Goal: Task Accomplishment & Management: Manage account settings

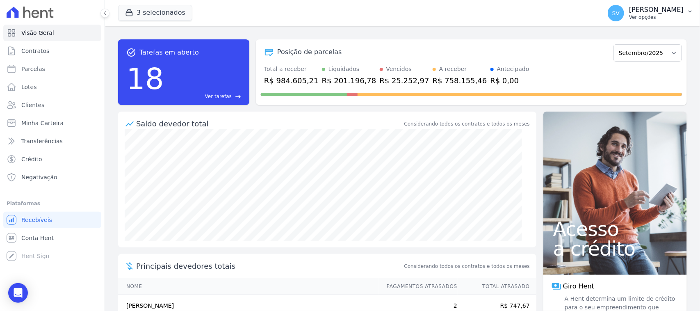
click at [647, 10] on p "[PERSON_NAME] [PERSON_NAME]" at bounding box center [656, 10] width 55 height 8
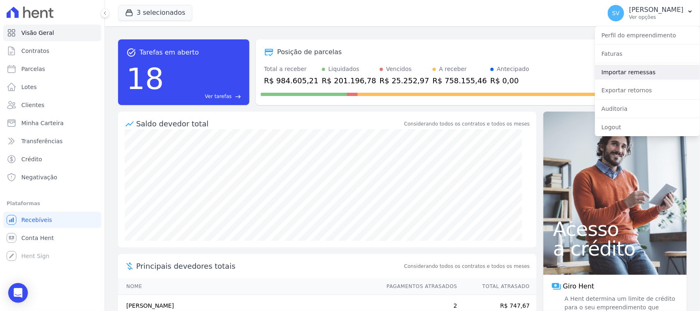
click at [636, 73] on link "Importar remessas" at bounding box center [647, 72] width 105 height 15
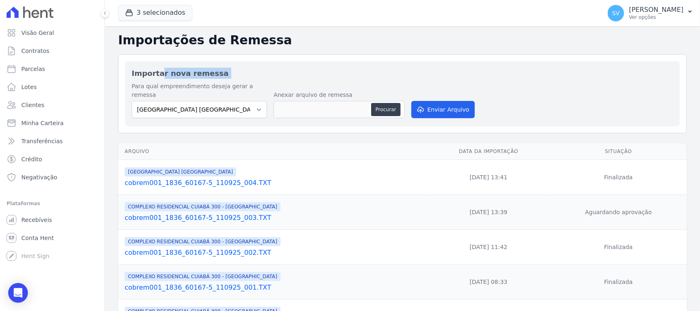
click at [636, 73] on h2 "Importar nova remessa" at bounding box center [403, 73] width 542 height 11
drag, startPoint x: 203, startPoint y: 103, endPoint x: 204, endPoint y: 109, distance: 6.6
click at [202, 103] on select "BAHAMAS EAST VILLAGE COMPLEXO RESIDENCIAL CUIABÁ 300 - JOÃO DE BARRO IBIZA RESI…" at bounding box center [199, 109] width 135 height 17
select select "a999329b-d322-46c5-b2df-9163b092fb9b"
click at [132, 101] on select "[GEOGRAPHIC_DATA] COMPLEXO RESIDENCIAL [GEOGRAPHIC_DATA] 300 - [GEOGRAPHIC_DATA…" at bounding box center [199, 109] width 135 height 17
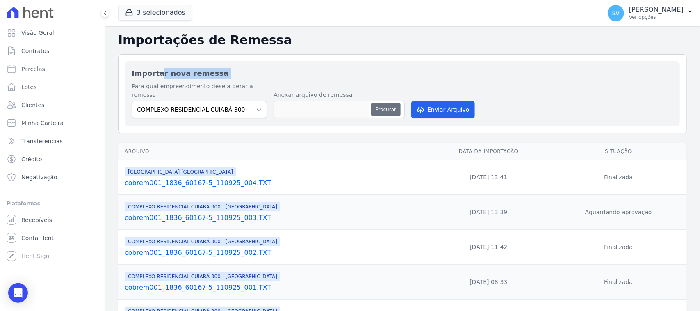
click at [384, 103] on button "Procurar" at bounding box center [386, 109] width 30 height 13
type input "cobrem104_4314_576731422-1_110925_014 (1) (1).TXT"
drag, startPoint x: 460, startPoint y: 107, endPoint x: 460, endPoint y: 112, distance: 4.9
click at [460, 107] on button "Enviar Arquivo" at bounding box center [442, 109] width 63 height 17
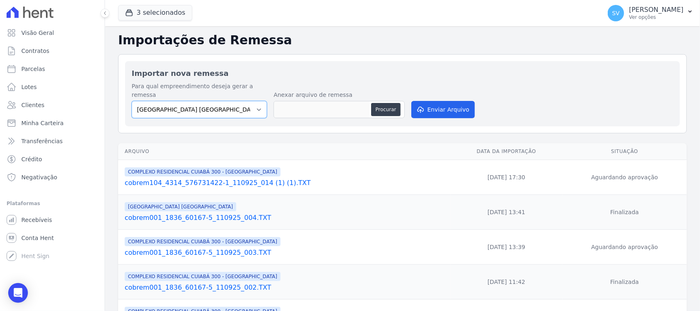
drag, startPoint x: 224, startPoint y: 97, endPoint x: 224, endPoint y: 107, distance: 10.3
click at [224, 101] on select "BAHAMAS EAST VILLAGE COMPLEXO RESIDENCIAL CUIABÁ 300 - JOÃO DE BARRO IBIZA RESI…" at bounding box center [199, 109] width 135 height 17
select select "a999329b-d322-46c5-b2df-9163b092fb9b"
click at [132, 101] on select "BAHAMAS EAST VILLAGE COMPLEXO RESIDENCIAL CUIABÁ 300 - JOÃO DE BARRO IBIZA RESI…" at bounding box center [199, 109] width 135 height 17
click at [379, 103] on button "Procurar" at bounding box center [386, 109] width 30 height 13
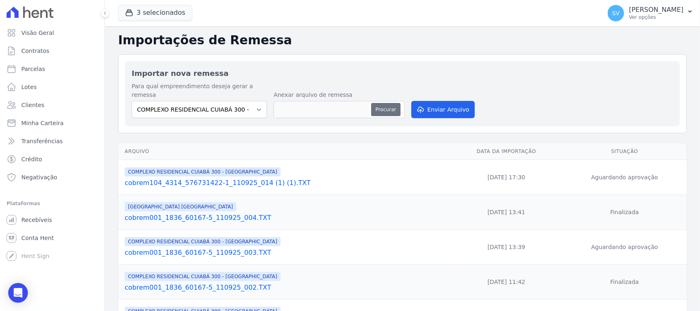
type input "cobrem001_1836_60167-5_110925_007.TXT"
click at [426, 105] on button "Enviar Arquivo" at bounding box center [442, 109] width 63 height 17
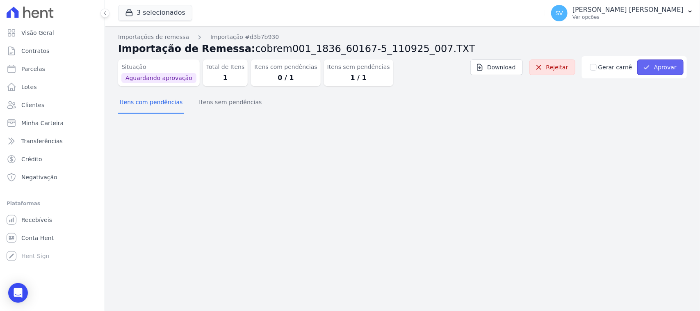
click at [655, 73] on button "Aprovar" at bounding box center [660, 67] width 46 height 16
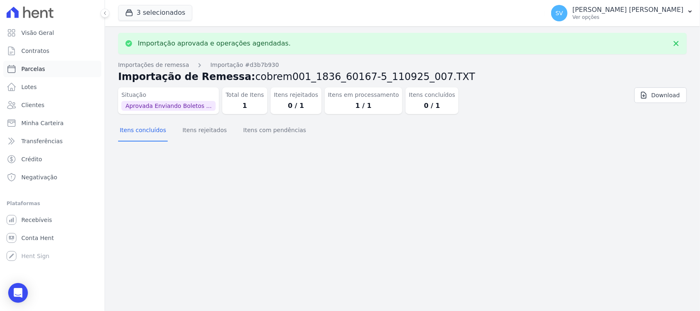
click at [48, 66] on link "Parcelas" at bounding box center [52, 69] width 98 height 16
select select
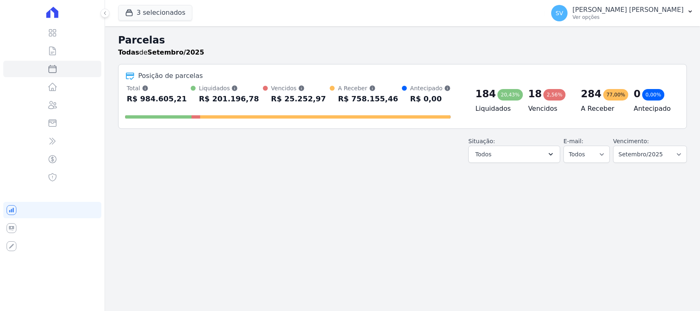
select select
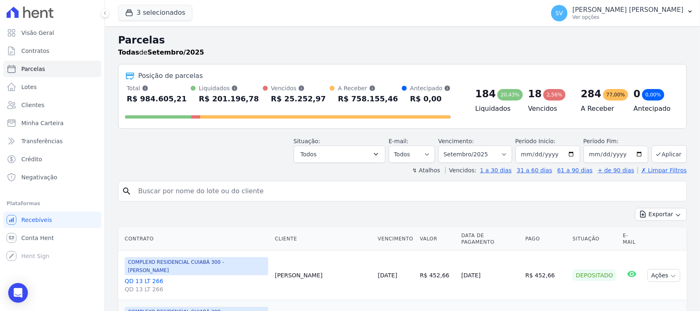
drag, startPoint x: 0, startPoint y: 0, endPoint x: 275, endPoint y: 189, distance: 333.4
click at [275, 189] on input "search" at bounding box center [408, 191] width 550 height 16
type input "EVA NASCIMENTO DA CONCEICAO"
select select
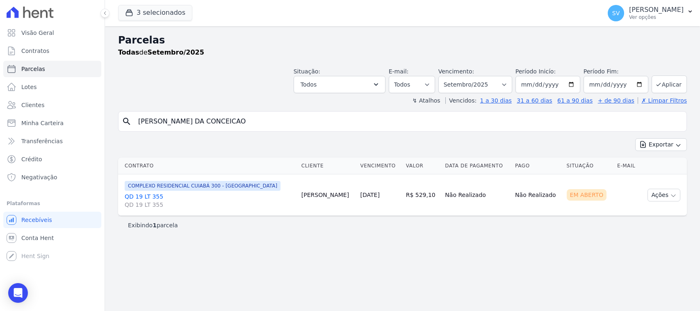
select select
click at [662, 192] on button "Ações" at bounding box center [664, 195] width 33 height 13
click at [663, 212] on link "Ver boleto" at bounding box center [660, 213] width 79 height 15
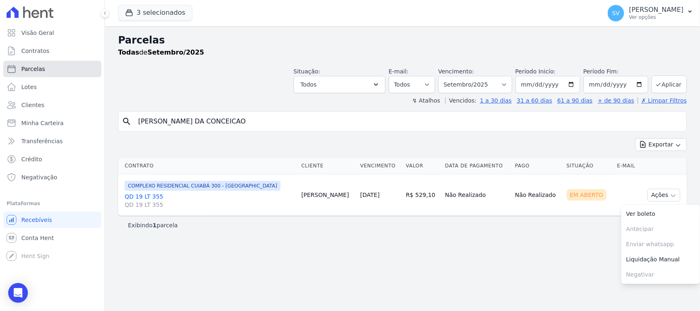
click at [53, 74] on link "Parcelas" at bounding box center [52, 69] width 98 height 16
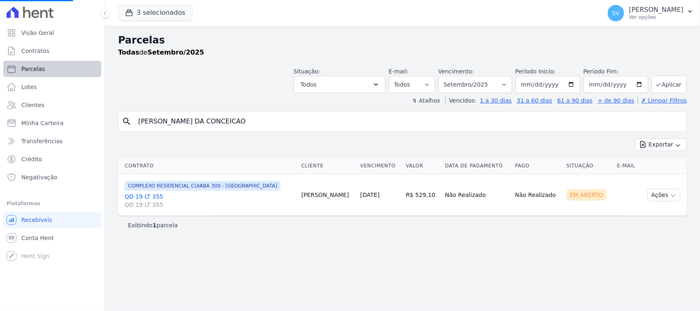
select select
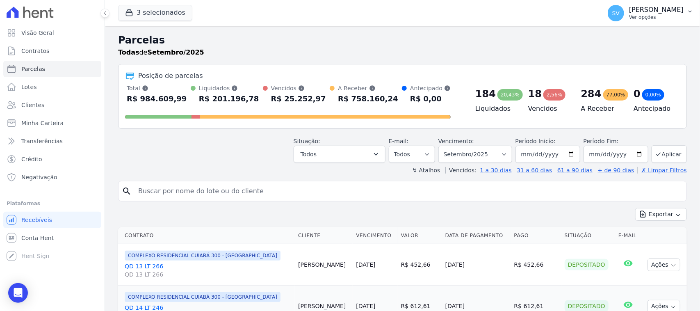
click at [635, 20] on p "Ver opções" at bounding box center [656, 17] width 55 height 7
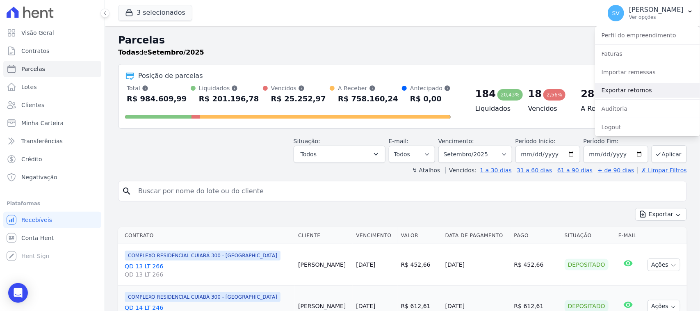
click at [641, 87] on link "Exportar retornos" at bounding box center [647, 90] width 105 height 15
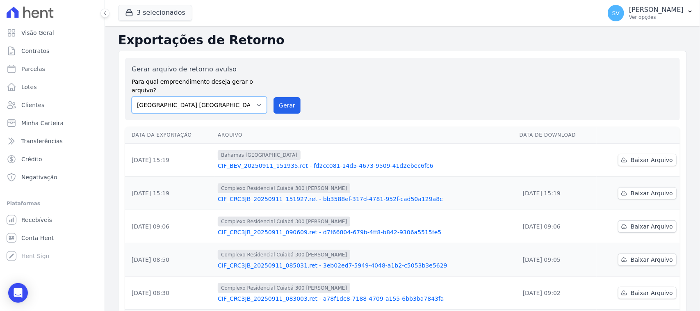
click at [232, 98] on select "BAHAMAS EAST VILLAGE COMPLEXO RESIDENCIAL CUIABÁ 300 - JOÃO DE BARRO IBIZA RESI…" at bounding box center [199, 104] width 135 height 17
drag, startPoint x: 272, startPoint y: 96, endPoint x: 281, endPoint y: 95, distance: 9.5
click at [274, 97] on div "Gerar arquivo de retorno avulso Para qual empreendimento deseja gerar o arquivo…" at bounding box center [403, 88] width 542 height 49
drag, startPoint x: 286, startPoint y: 95, endPoint x: 395, endPoint y: 69, distance: 111.9
click at [286, 97] on button "Gerar" at bounding box center [287, 105] width 27 height 16
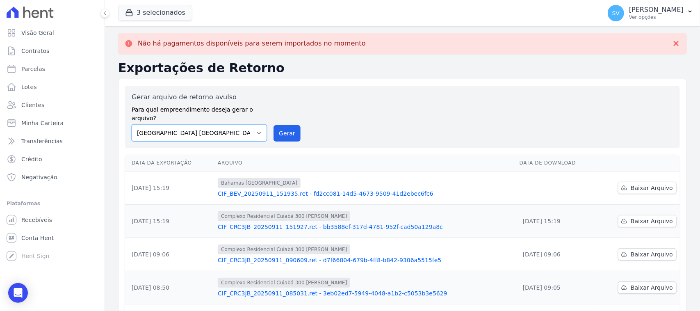
drag, startPoint x: 222, startPoint y: 126, endPoint x: 222, endPoint y: 133, distance: 7.0
click at [222, 128] on select "BAHAMAS EAST VILLAGE COMPLEXO RESIDENCIAL CUIABÁ 300 - JOÃO DE BARRO IBIZA RESI…" at bounding box center [199, 132] width 135 height 17
select select "a999329b-d322-46c5-b2df-9163b092fb9b"
click at [132, 124] on select "BAHAMAS EAST VILLAGE COMPLEXO RESIDENCIAL CUIABÁ 300 - JOÃO DE BARRO IBIZA RESI…" at bounding box center [199, 132] width 135 height 17
drag, startPoint x: 286, startPoint y: 130, endPoint x: 390, endPoint y: 75, distance: 117.6
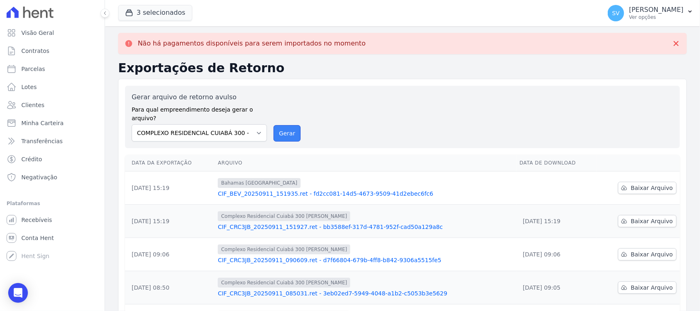
click at [286, 130] on button "Gerar" at bounding box center [287, 133] width 27 height 16
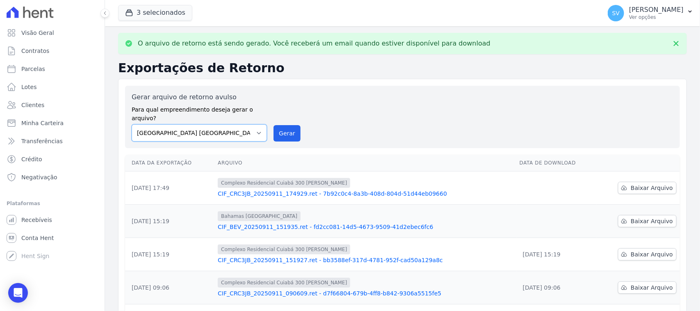
drag, startPoint x: 234, startPoint y: 126, endPoint x: 236, endPoint y: 133, distance: 7.3
click at [235, 129] on select "BAHAMAS EAST VILLAGE COMPLEXO RESIDENCIAL CUIABÁ 300 - JOÃO DE BARRO IBIZA RESI…" at bounding box center [199, 132] width 135 height 17
select select "73a372cd-5640-41c8-aaea-11bd74619c10"
click at [132, 124] on select "BAHAMAS EAST VILLAGE COMPLEXO RESIDENCIAL CUIABÁ 300 - JOÃO DE BARRO IBIZA RESI…" at bounding box center [199, 132] width 135 height 17
drag, startPoint x: 284, startPoint y: 134, endPoint x: 288, endPoint y: 137, distance: 4.4
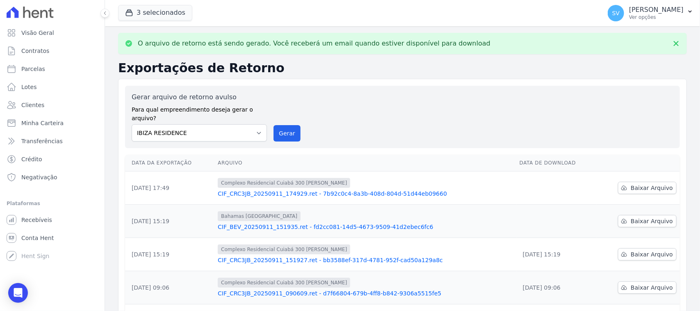
click at [284, 135] on div "Gerar arquivo de retorno avulso Para qual empreendimento deseja gerar o arquivo…" at bounding box center [402, 117] width 555 height 62
drag, startPoint x: 286, startPoint y: 130, endPoint x: 400, endPoint y: 72, distance: 128.1
click at [286, 132] on button "Gerar" at bounding box center [287, 133] width 27 height 16
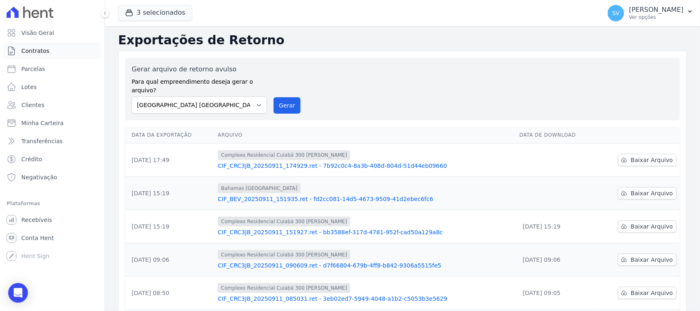
click at [44, 55] on link "Contratos" at bounding box center [52, 51] width 98 height 16
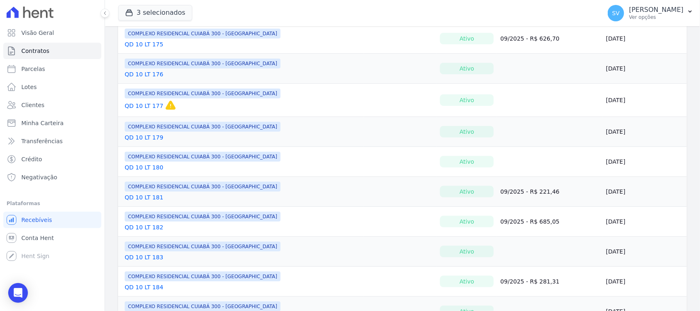
scroll to position [359, 0]
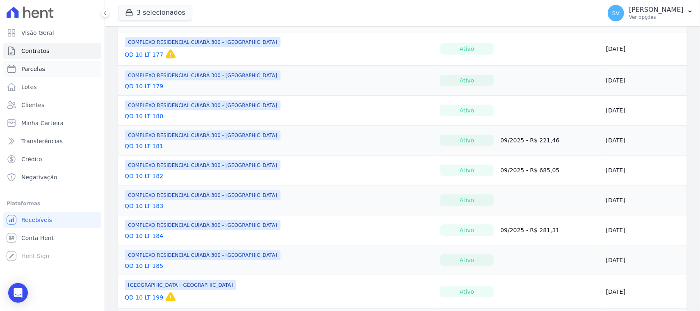
click at [59, 64] on link "Parcelas" at bounding box center [52, 69] width 98 height 16
select select
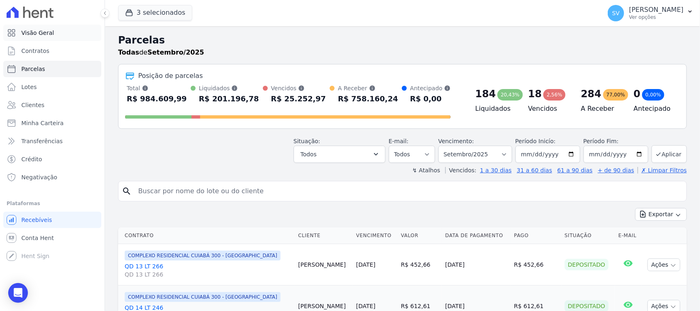
click at [60, 33] on link "Visão Geral" at bounding box center [52, 33] width 98 height 16
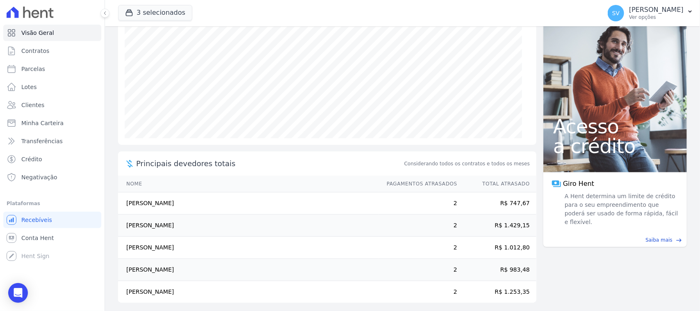
scroll to position [108, 0]
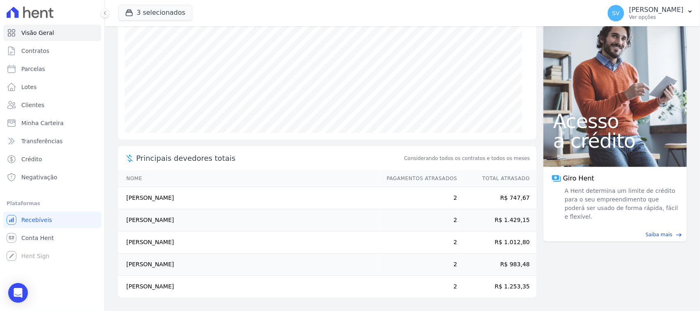
drag, startPoint x: 188, startPoint y: 284, endPoint x: 134, endPoint y: 292, distance: 54.7
click at [126, 290] on td "[PERSON_NAME]" at bounding box center [248, 287] width 261 height 22
copy td "[PERSON_NAME]"
drag, startPoint x: 201, startPoint y: 260, endPoint x: 122, endPoint y: 268, distance: 79.9
click at [122, 267] on td "[PERSON_NAME]" at bounding box center [248, 265] width 261 height 22
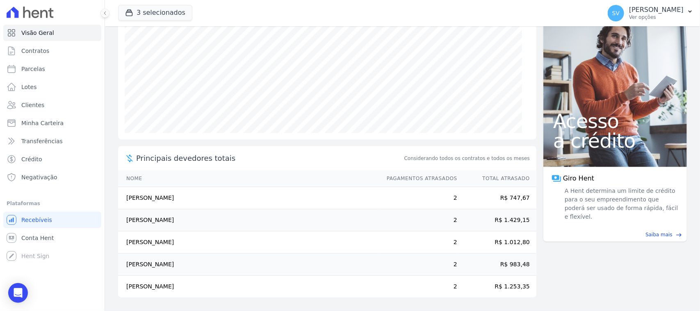
copy td "[PERSON_NAME]"
click at [154, 244] on td "[PERSON_NAME]" at bounding box center [248, 242] width 261 height 22
click at [184, 158] on span "Principais devedores totais" at bounding box center [269, 158] width 267 height 11
click at [66, 107] on link "Clientes" at bounding box center [52, 105] width 98 height 16
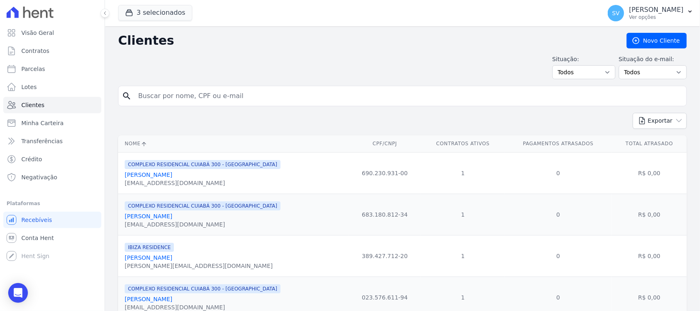
click at [611, 79] on div "Situação: Todos Adimplentes Inadimplentes" at bounding box center [584, 67] width 63 height 24
click at [606, 75] on select "Todos Adimplentes Inadimplentes" at bounding box center [584, 72] width 63 height 14
select select "overdue"
click at [554, 65] on select "Todos Adimplentes Inadimplentes" at bounding box center [584, 72] width 63 height 14
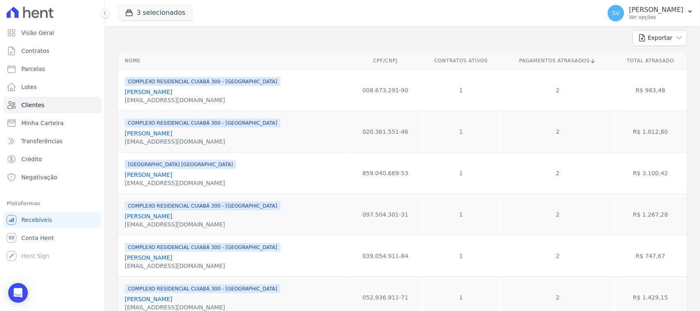
scroll to position [103, 0]
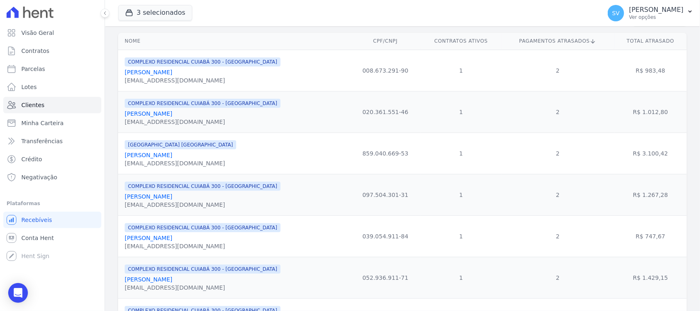
drag, startPoint x: 189, startPoint y: 158, endPoint x: 123, endPoint y: 158, distance: 65.6
click at [123, 158] on td "[GEOGRAPHIC_DATA] [GEOGRAPHIC_DATA] [PERSON_NAME] [EMAIL_ADDRESS][DOMAIN_NAME]" at bounding box center [234, 153] width 232 height 41
copy link "[PERSON_NAME]"
drag, startPoint x: 210, startPoint y: 198, endPoint x: 122, endPoint y: 197, distance: 88.2
click at [122, 197] on td "COMPLEXO RESIDENCIAL CUIABÁ 300 - [GEOGRAPHIC_DATA] [PERSON_NAME] [EMAIL_ADDRES…" at bounding box center [234, 194] width 232 height 41
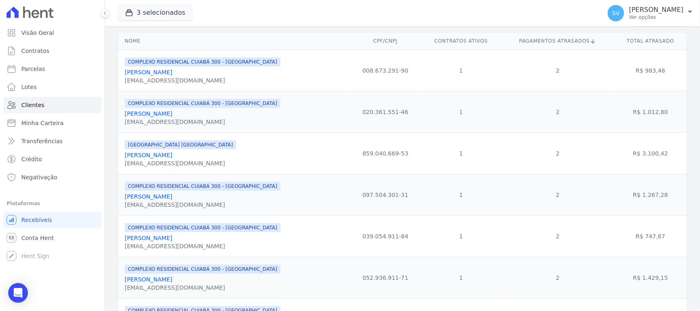
drag, startPoint x: 133, startPoint y: 199, endPoint x: 210, endPoint y: 244, distance: 90.1
click at [210, 242] on div "[PERSON_NAME]" at bounding box center [203, 238] width 156 height 8
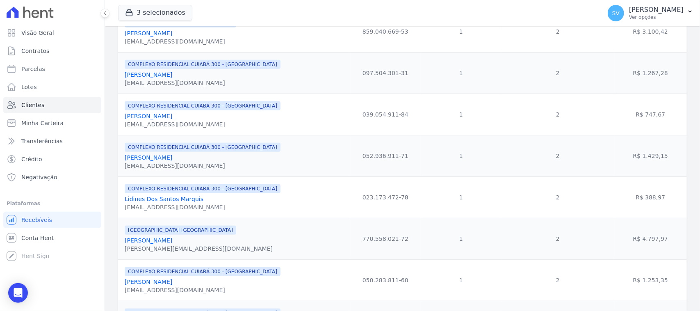
scroll to position [256, 0]
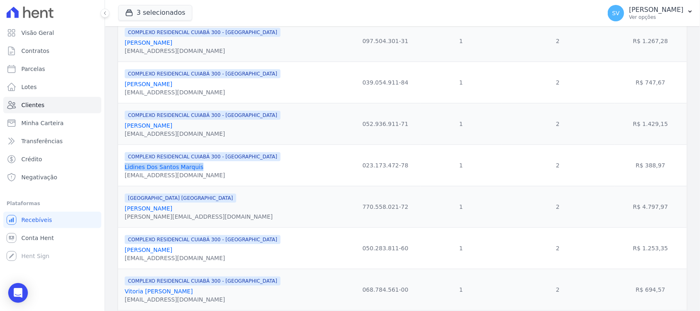
drag, startPoint x: 197, startPoint y: 171, endPoint x: 124, endPoint y: 172, distance: 72.6
click at [125, 171] on div "Lidines Dos Santos Marquis" at bounding box center [203, 167] width 156 height 8
copy link "Lidines Dos Santos Marquis"
drag, startPoint x: 167, startPoint y: 212, endPoint x: 125, endPoint y: 215, distance: 42.3
click at [119, 215] on td "[GEOGRAPHIC_DATA] [GEOGRAPHIC_DATA] [PERSON_NAME] [PERSON_NAME][EMAIL_ADDRESS][…" at bounding box center [234, 206] width 232 height 41
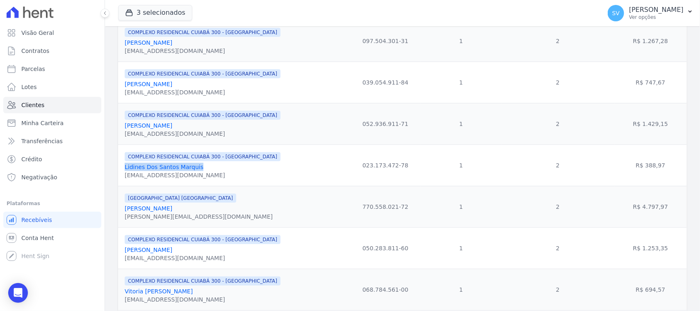
copy link "[PERSON_NAME]"
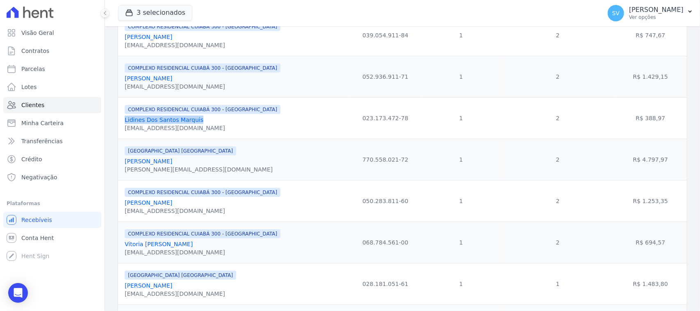
scroll to position [359, 0]
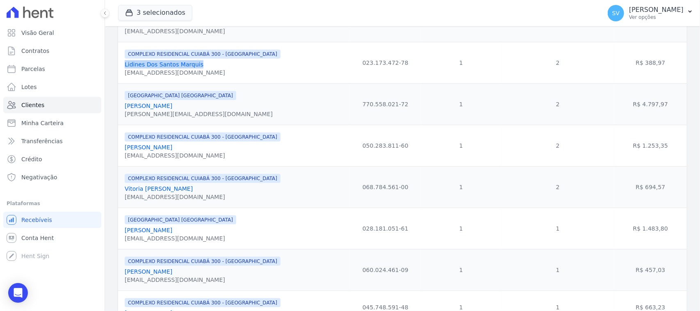
drag, startPoint x: 198, startPoint y: 234, endPoint x: 126, endPoint y: 237, distance: 72.7
click at [126, 237] on div "[GEOGRAPHIC_DATA] [GEOGRAPHIC_DATA] [PERSON_NAME] [EMAIL_ADDRESS][DOMAIN_NAME]" at bounding box center [236, 229] width 222 height 28
copy link "[PERSON_NAME]"
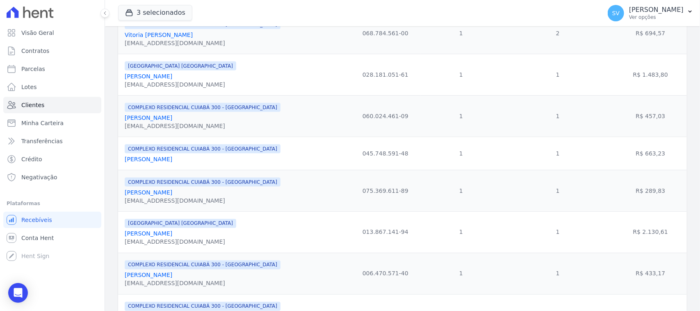
drag, startPoint x: 184, startPoint y: 124, endPoint x: 130, endPoint y: 126, distance: 54.2
click at [125, 122] on div "[PERSON_NAME]" at bounding box center [203, 118] width 156 height 8
copy link "[PERSON_NAME]"
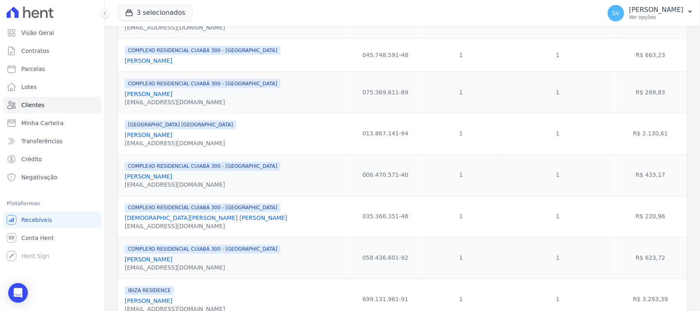
scroll to position [615, 0]
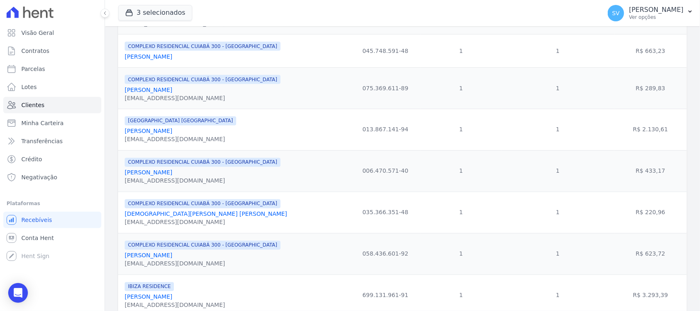
drag, startPoint x: 194, startPoint y: 136, endPoint x: 122, endPoint y: 135, distance: 72.2
click at [122, 135] on td "[GEOGRAPHIC_DATA] [GEOGRAPHIC_DATA] [PERSON_NAME] [EMAIL_ADDRESS][DOMAIN_NAME]" at bounding box center [234, 129] width 232 height 41
copy link "[PERSON_NAME]"
drag, startPoint x: 212, startPoint y: 183, endPoint x: 121, endPoint y: 182, distance: 91.5
click at [121, 182] on td "COMPLEXO RESIDENCIAL CUIABÁ 300 - [GEOGRAPHIC_DATA] [PERSON_NAME] [PERSON_NAME]…" at bounding box center [234, 170] width 232 height 41
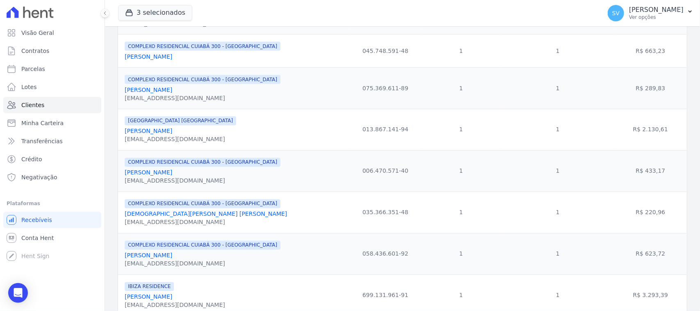
copy link "[PERSON_NAME]"
drag, startPoint x: 252, startPoint y: 224, endPoint x: 126, endPoint y: 222, distance: 126.4
click at [126, 218] on div "[DEMOGRAPHIC_DATA][PERSON_NAME] [PERSON_NAME]" at bounding box center [206, 214] width 162 height 8
copy link "[DEMOGRAPHIC_DATA][PERSON_NAME] [PERSON_NAME]"
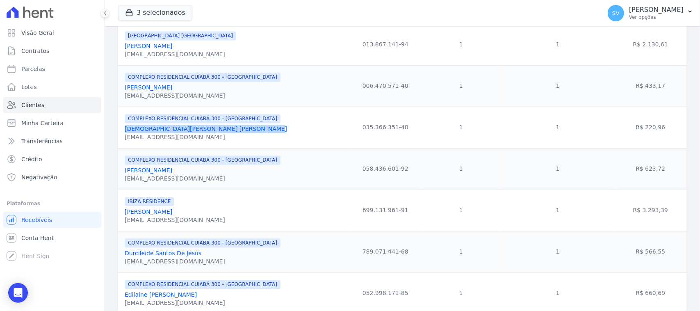
scroll to position [718, 0]
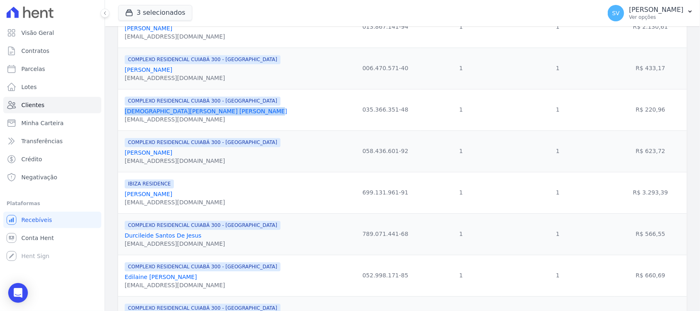
drag, startPoint x: 202, startPoint y: 165, endPoint x: 123, endPoint y: 162, distance: 79.2
click at [123, 162] on td "COMPLEXO RESIDENCIAL CUIABÁ 300 - [GEOGRAPHIC_DATA] [PERSON_NAME] [EMAIL_ADDRES…" at bounding box center [234, 150] width 232 height 41
copy link "[PERSON_NAME]"
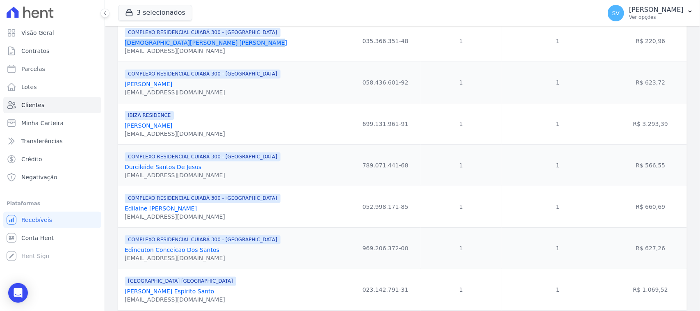
scroll to position [872, 0]
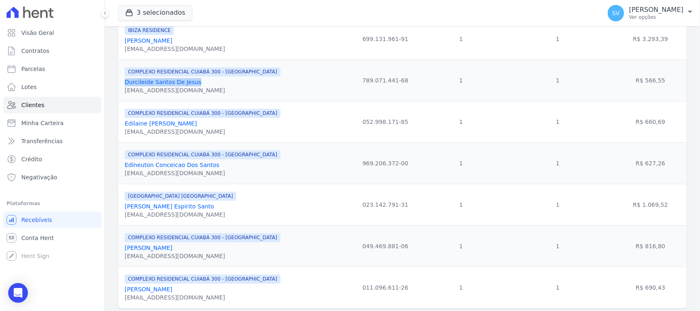
drag, startPoint x: 203, startPoint y: 92, endPoint x: 122, endPoint y: 93, distance: 80.8
click at [122, 93] on td "COMPLEXO RESIDENCIAL CUIABÁ 300 - [GEOGRAPHIC_DATA] [PERSON_NAME] De Jesus [EMA…" at bounding box center [234, 79] width 232 height 41
copy link "Durcileide Santos De Jesus"
drag, startPoint x: 230, startPoint y: 136, endPoint x: 123, endPoint y: 135, distance: 106.7
click at [123, 135] on td "COMPLEXO RESIDENCIAL CUIABÁ 300 - [GEOGRAPHIC_DATA] [PERSON_NAME] [EMAIL_ADDRES…" at bounding box center [234, 121] width 232 height 41
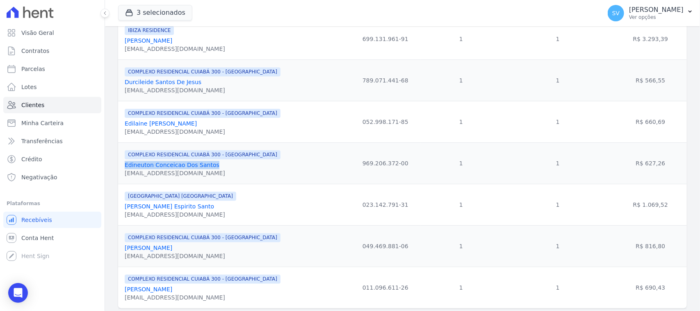
drag, startPoint x: 218, startPoint y: 179, endPoint x: 120, endPoint y: 174, distance: 97.7
click at [120, 174] on td "COMPLEXO RESIDENCIAL CUIABÁ 300 - [GEOGRAPHIC_DATA] Edineuton Conceicao Dos San…" at bounding box center [234, 162] width 232 height 41
drag, startPoint x: 201, startPoint y: 218, endPoint x: 125, endPoint y: 217, distance: 76.3
click at [125, 210] on div "[PERSON_NAME] Espirito Santo" at bounding box center [181, 206] width 112 height 8
